Goal: Task Accomplishment & Management: Use online tool/utility

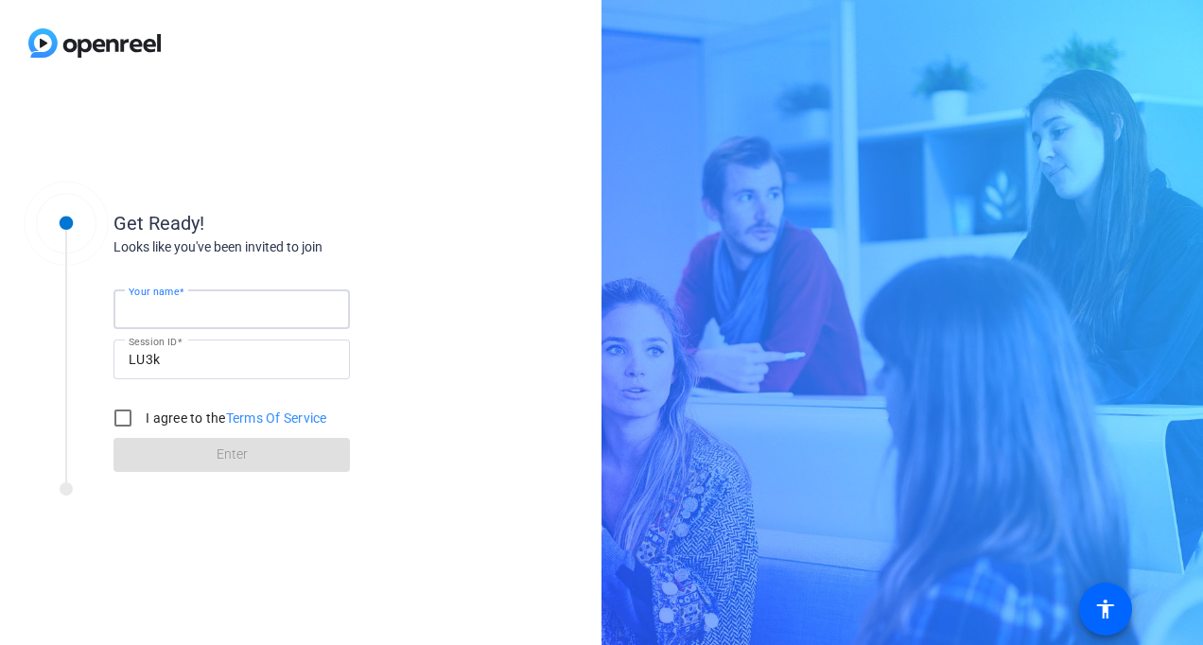
click at [268, 314] on input "Your name" at bounding box center [232, 309] width 206 height 23
type input "test"
click at [129, 415] on input "I agree to the Terms Of Service" at bounding box center [123, 418] width 38 height 38
checkbox input "true"
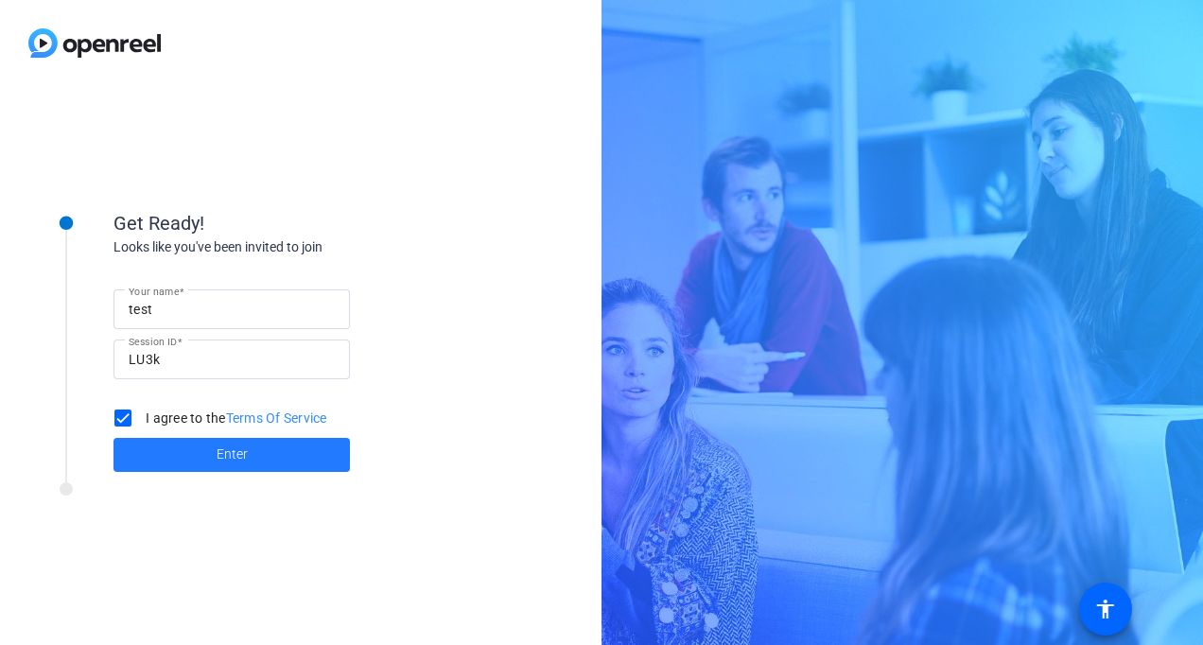
click at [222, 456] on span "Enter" at bounding box center [232, 455] width 31 height 20
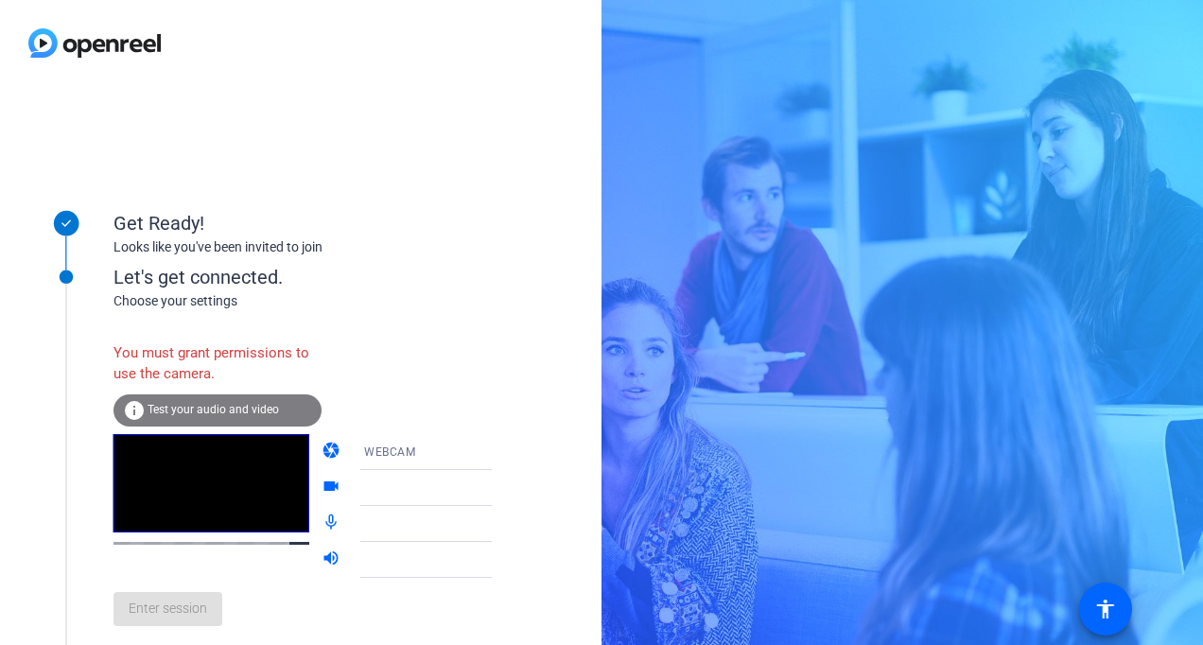
click at [467, 501] on div at bounding box center [439, 488] width 150 height 36
click at [499, 492] on icon at bounding box center [510, 488] width 23 height 23
click at [499, 483] on icon at bounding box center [510, 488] width 23 height 23
click at [322, 481] on mat-icon "videocam" at bounding box center [333, 488] width 23 height 23
click at [405, 464] on div "WEBCAM" at bounding box center [439, 452] width 150 height 36
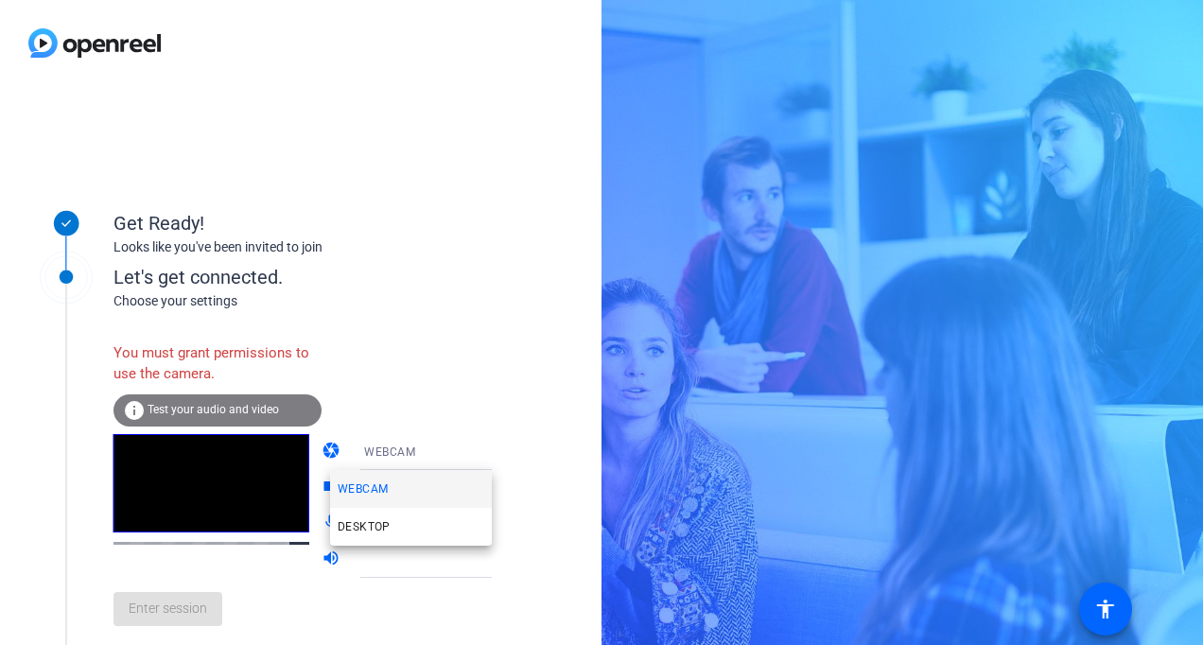
click at [409, 358] on div at bounding box center [601, 322] width 1203 height 645
